Goal: Book appointment/travel/reservation

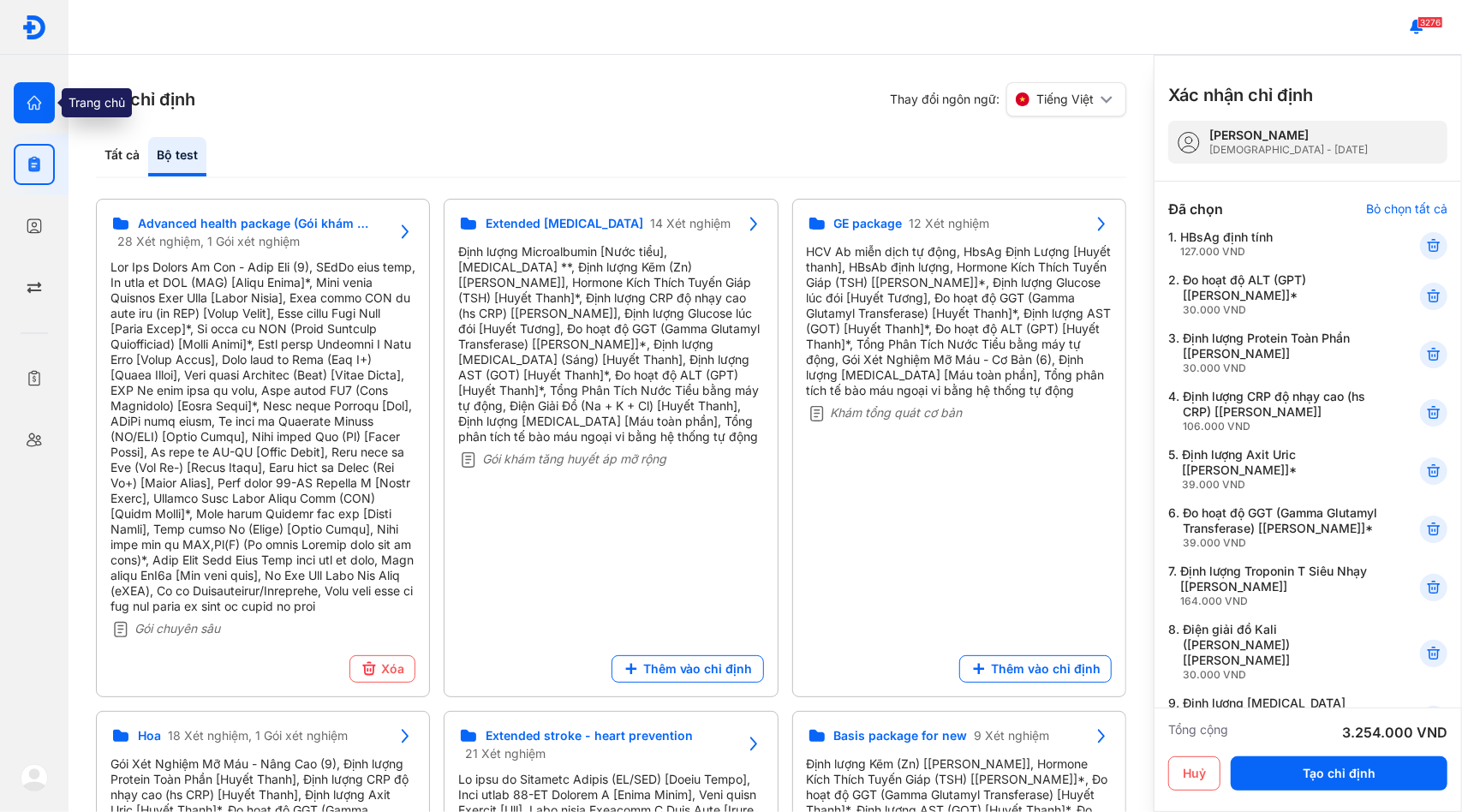
click at [39, 110] on icon "button" at bounding box center [34, 102] width 17 height 17
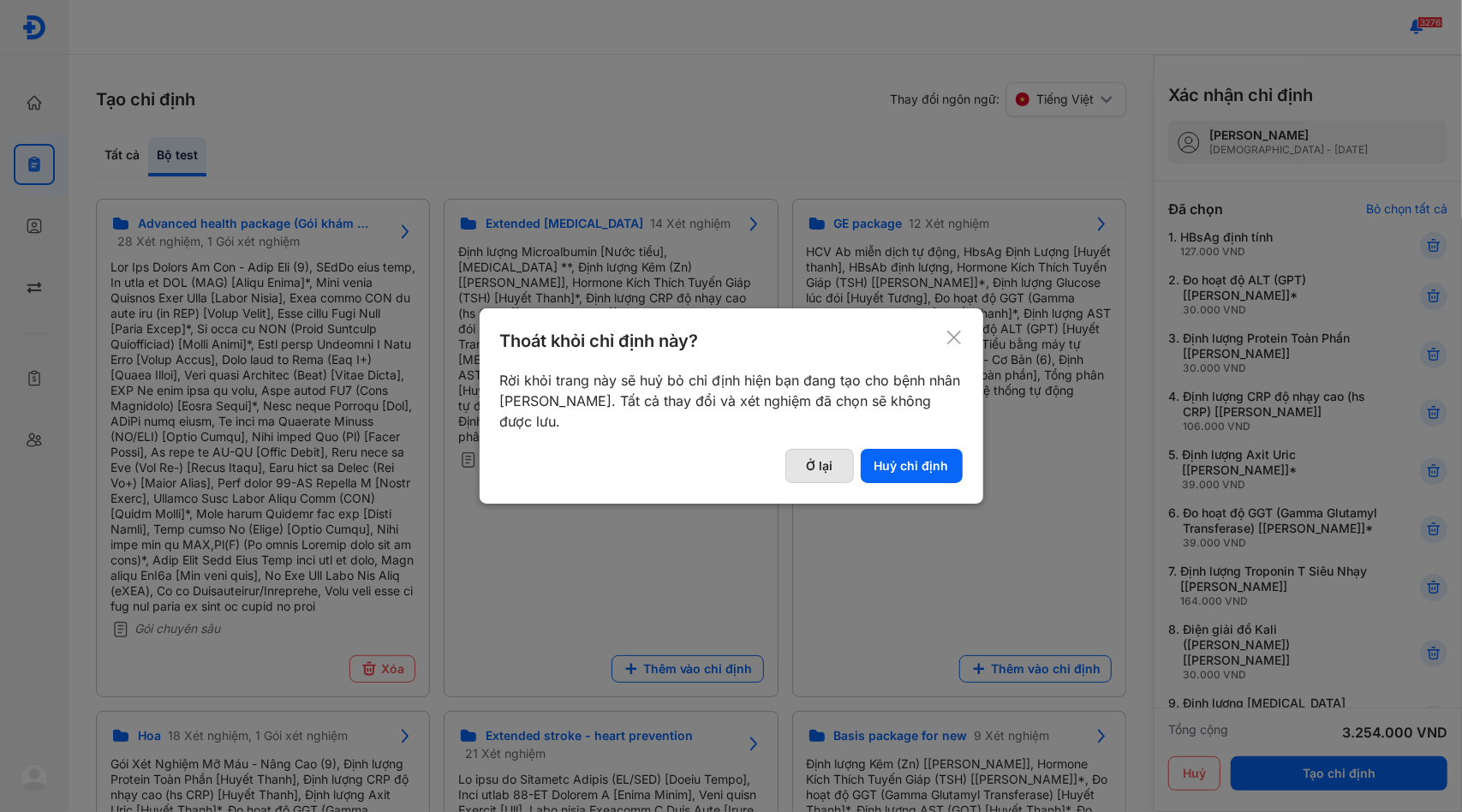
click at [816, 465] on button "Ở lại" at bounding box center [819, 465] width 69 height 34
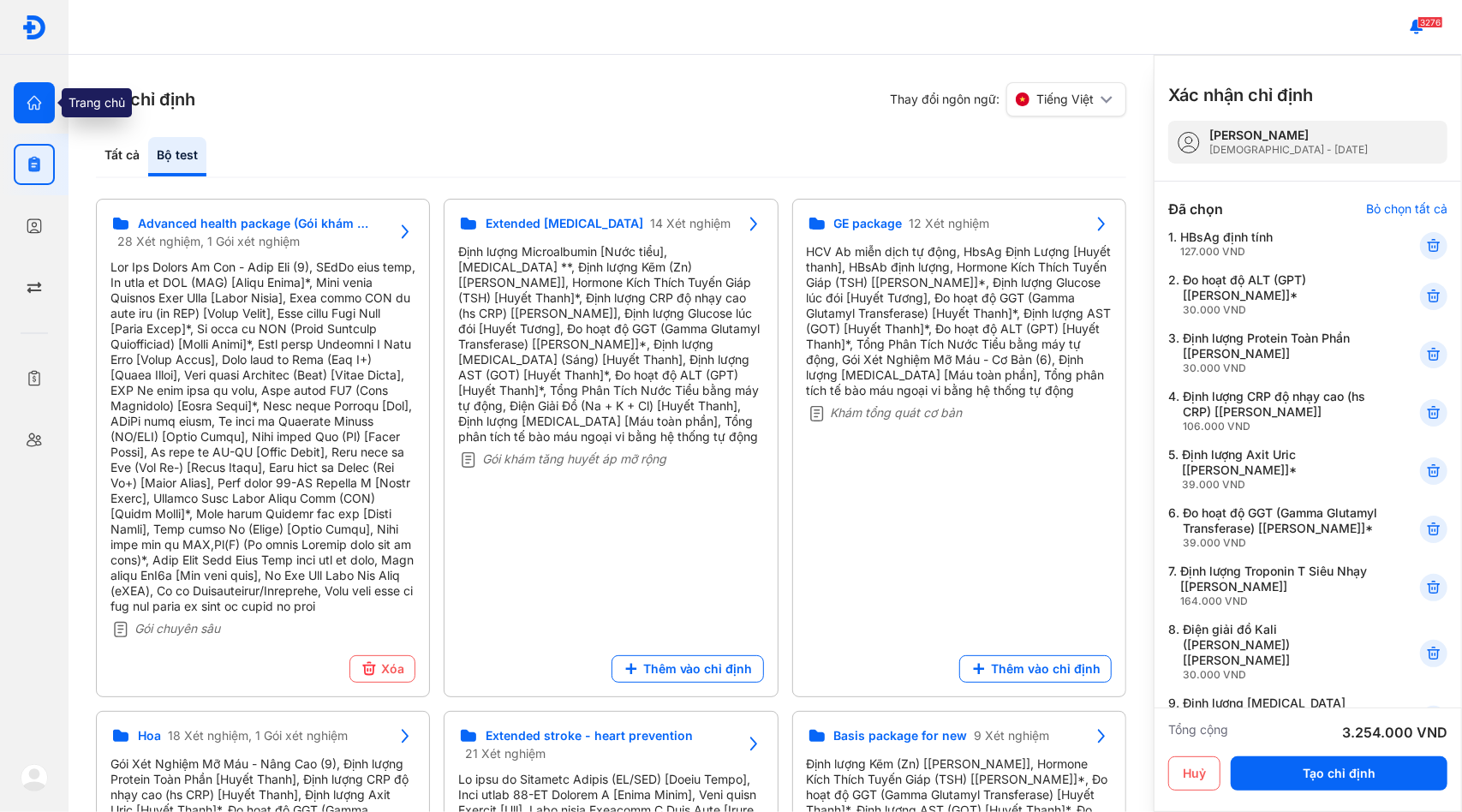
click at [36, 112] on div at bounding box center [35, 102] width 41 height 41
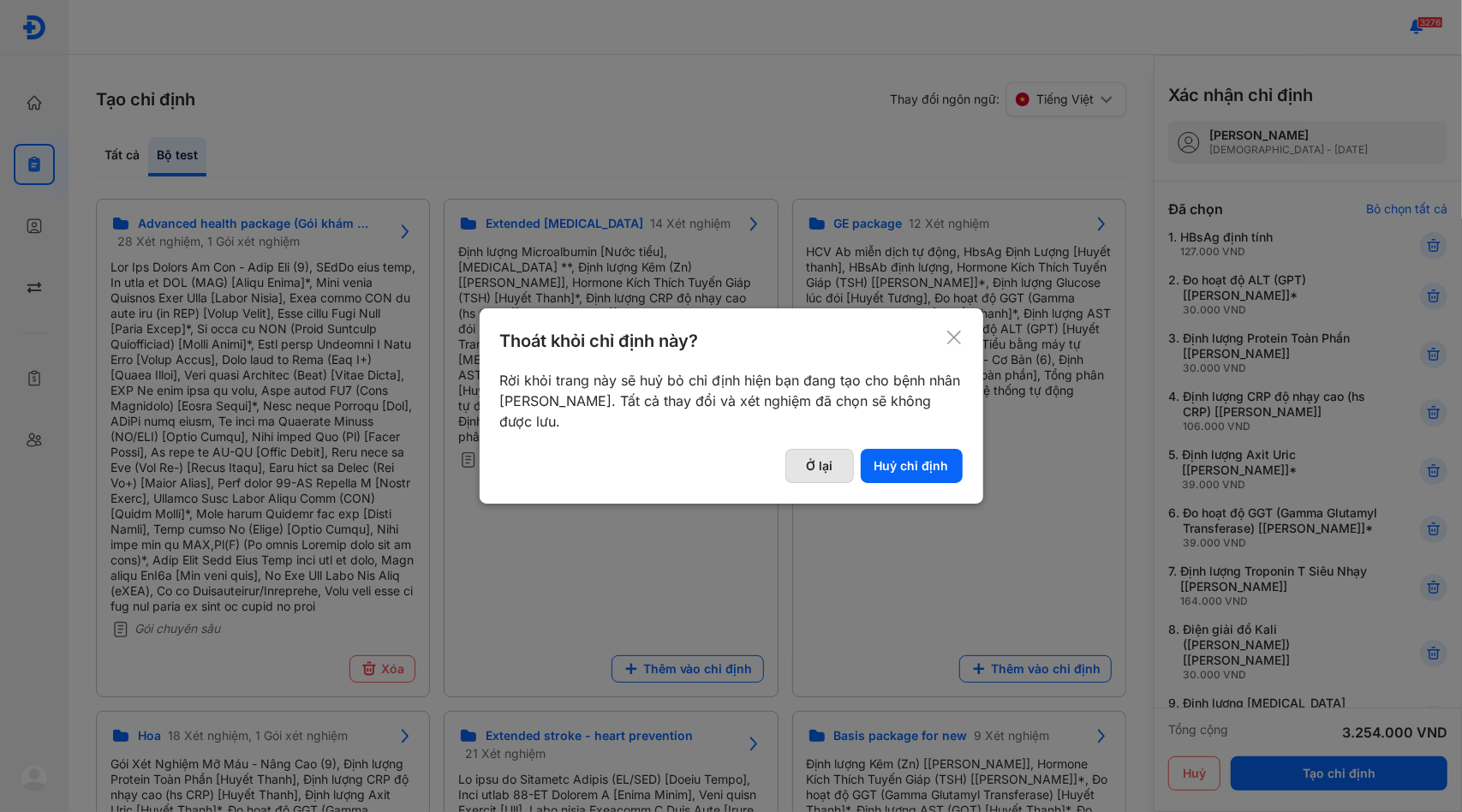
click at [824, 465] on button "Ở lại" at bounding box center [819, 465] width 69 height 34
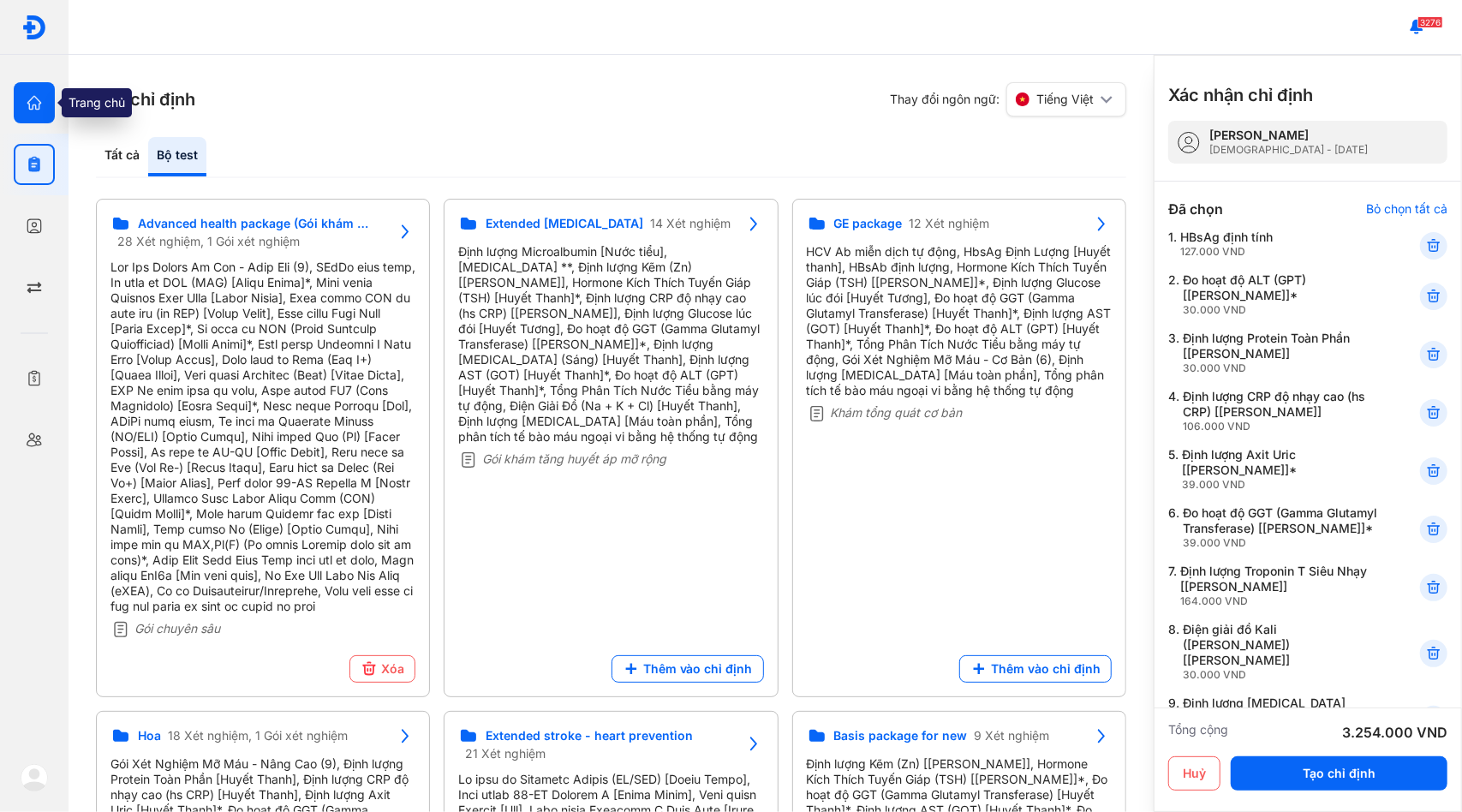
click at [38, 98] on icon "button" at bounding box center [34, 102] width 17 height 17
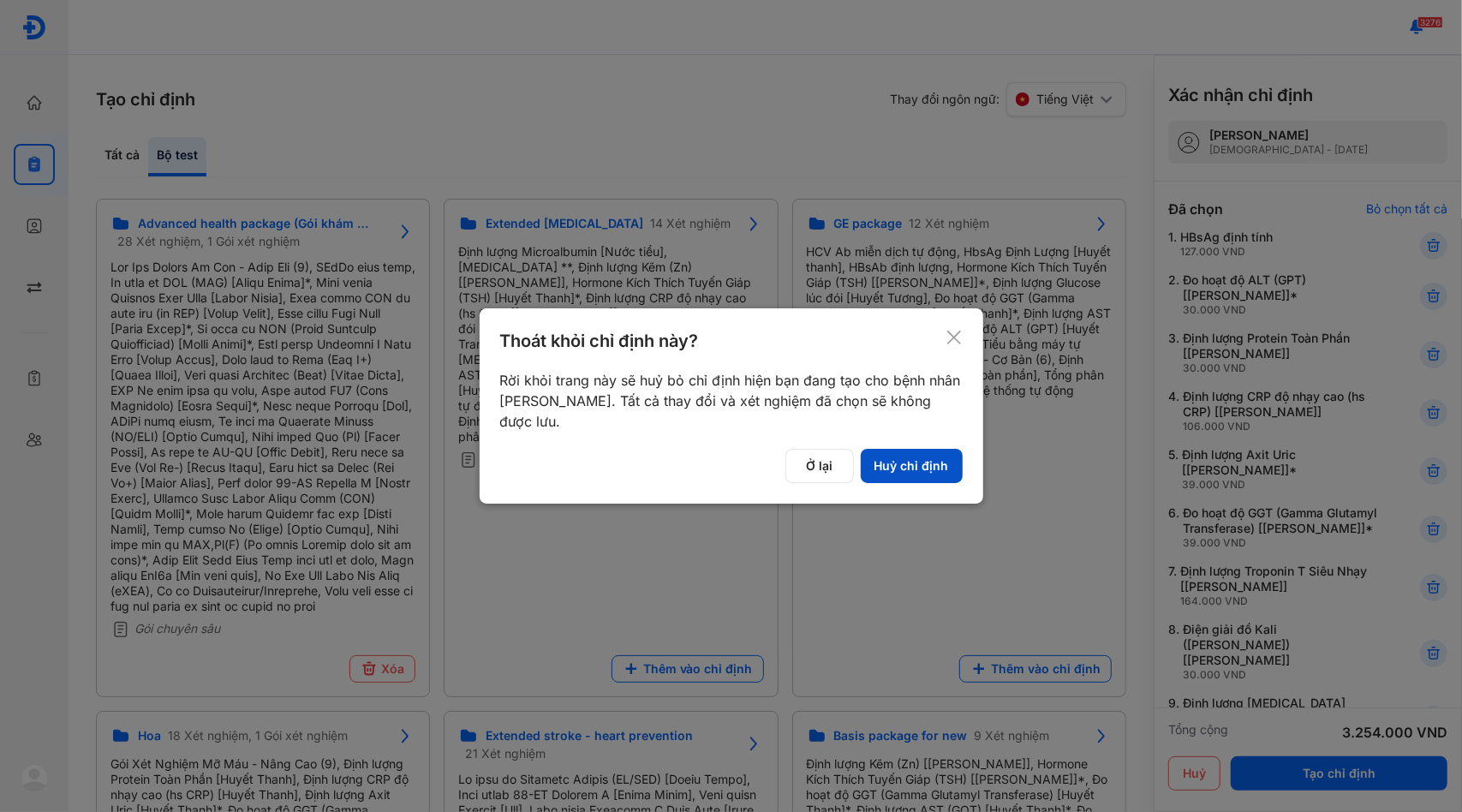
click at [924, 473] on button "Huỷ chỉ định" at bounding box center [911, 465] width 102 height 34
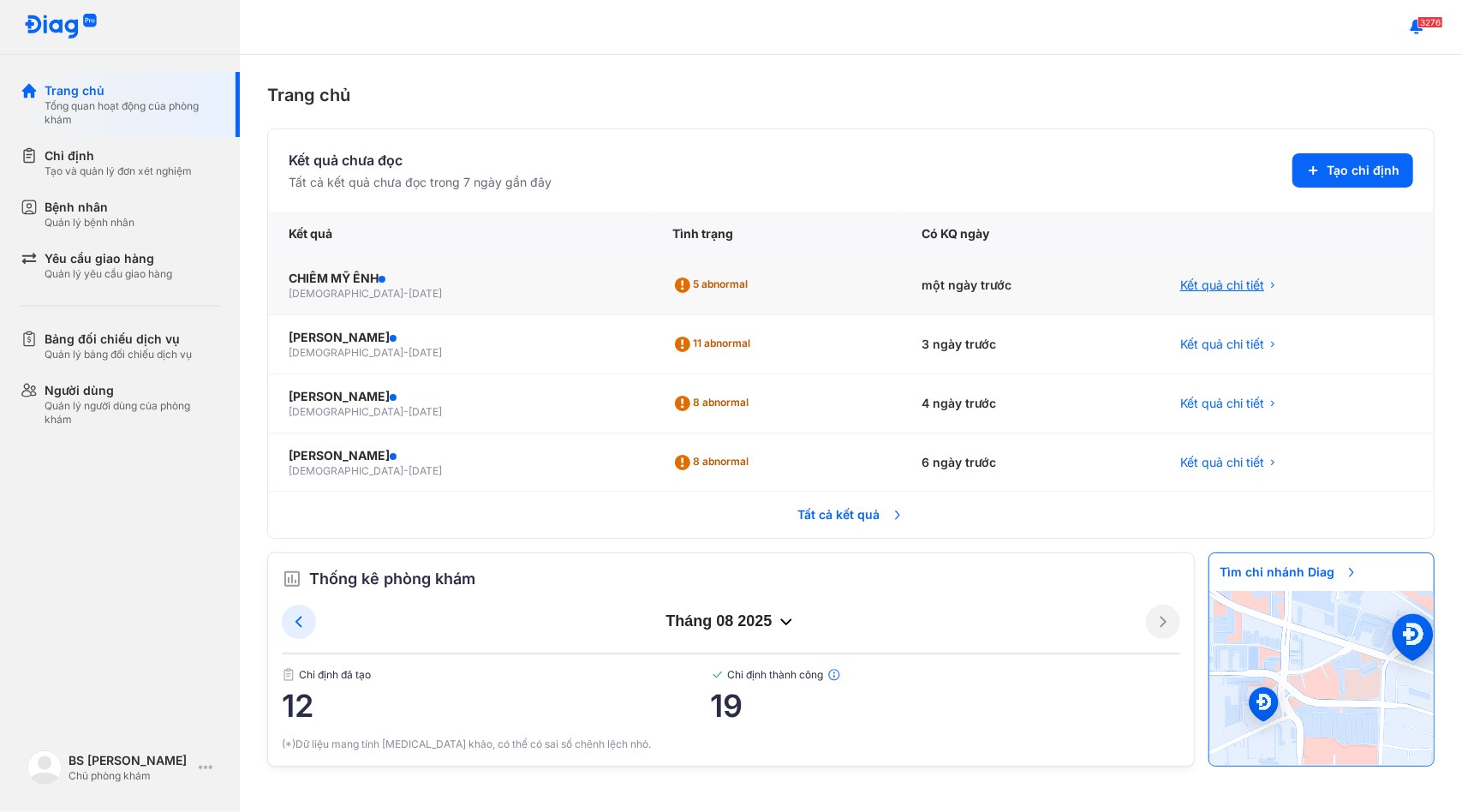
click at [1198, 286] on span "Kết quả chi tiết" at bounding box center [1221, 285] width 84 height 17
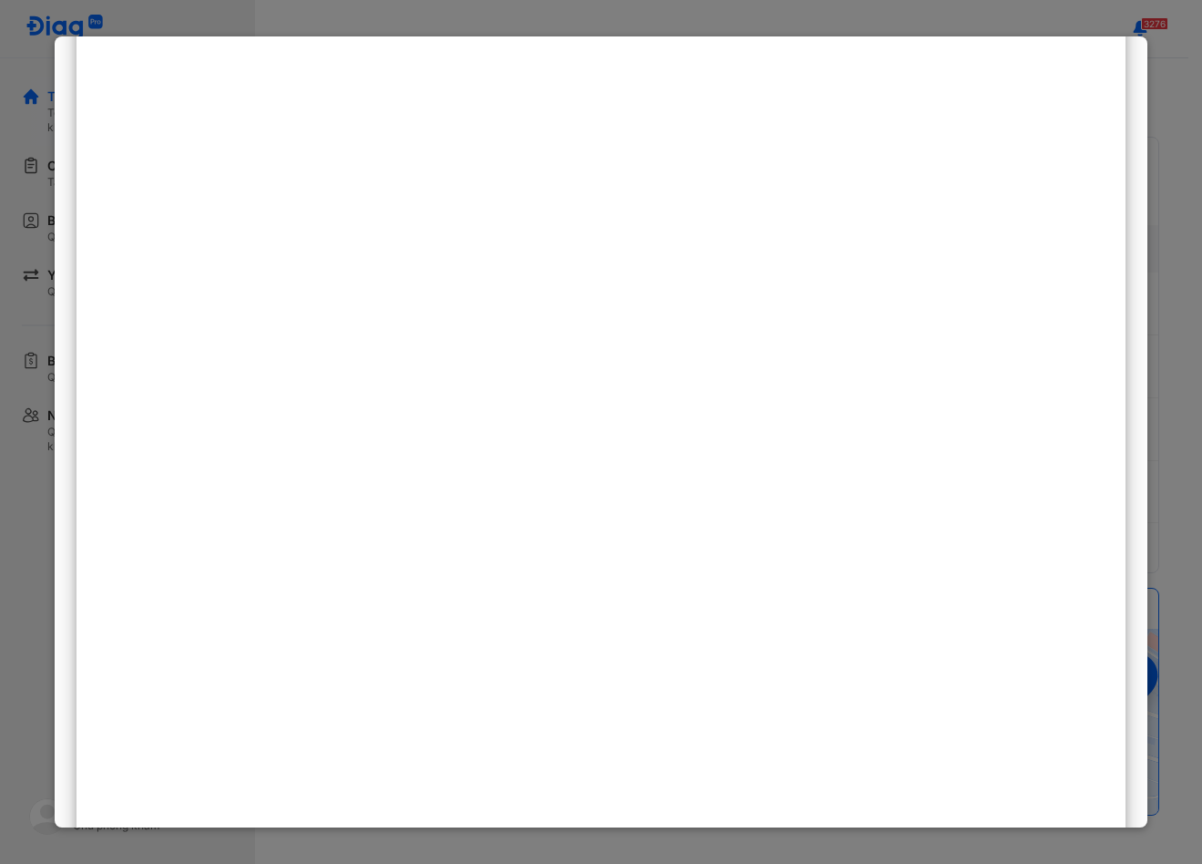
scroll to position [595, 0]
